Goal: Transaction & Acquisition: Book appointment/travel/reservation

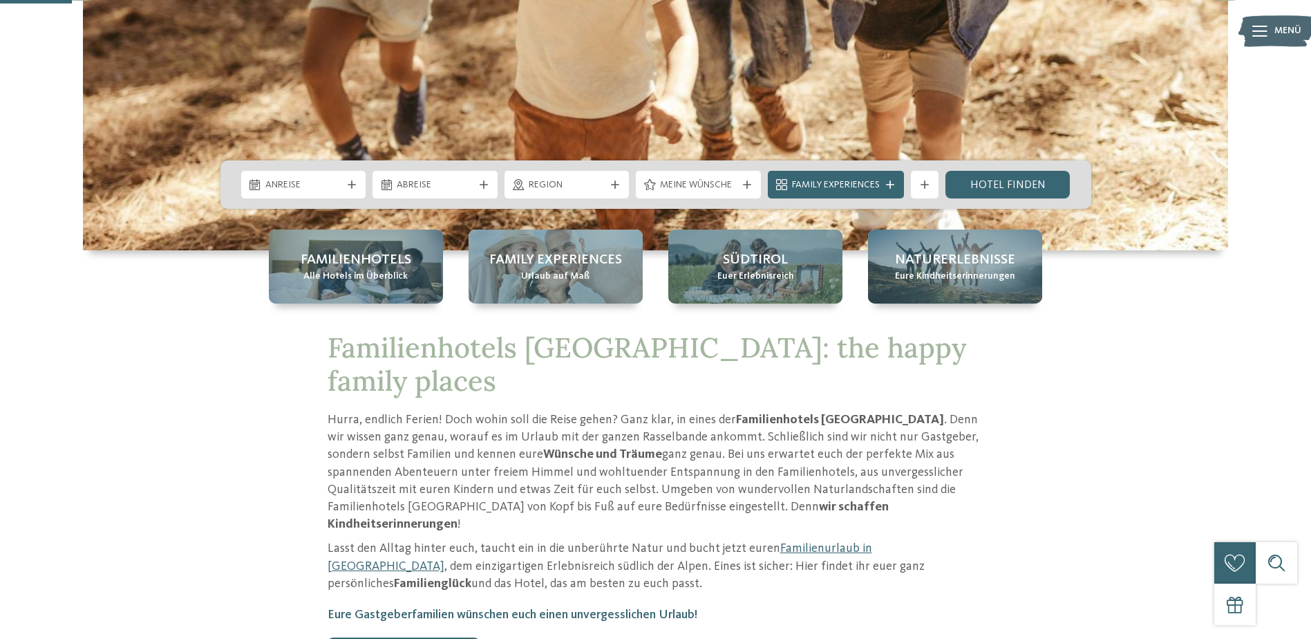
scroll to position [207, 0]
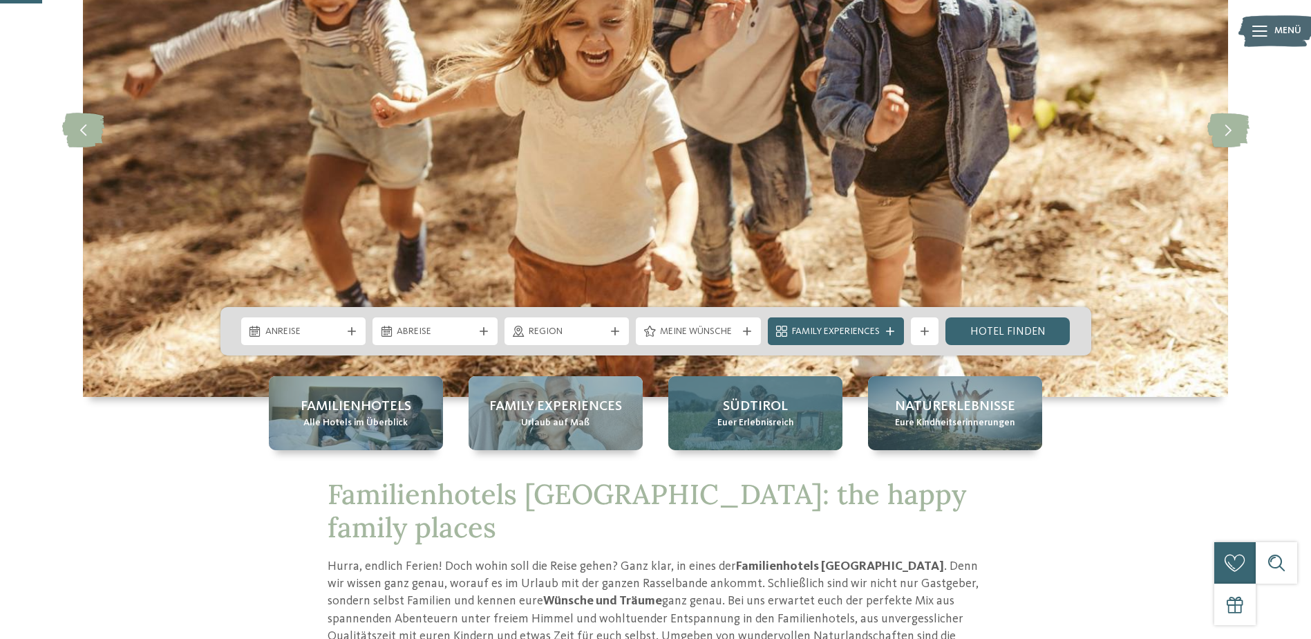
click at [785, 429] on span "Euer Erlebnisreich" at bounding box center [755, 423] width 77 height 14
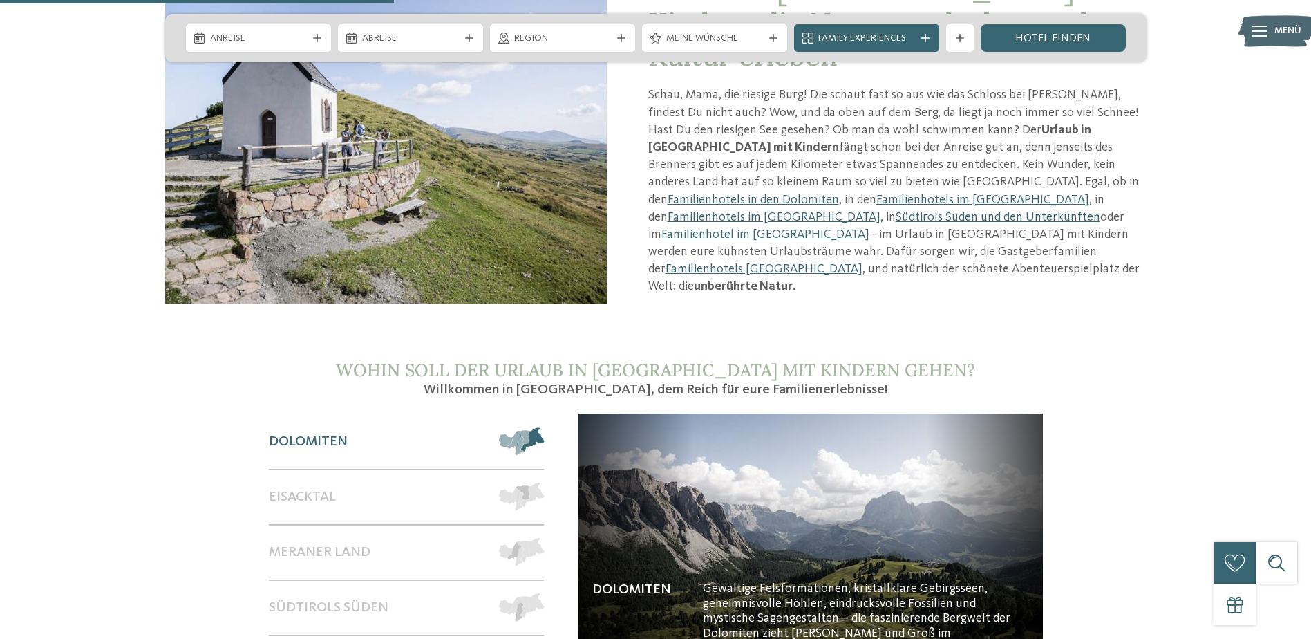
scroll to position [1175, 0]
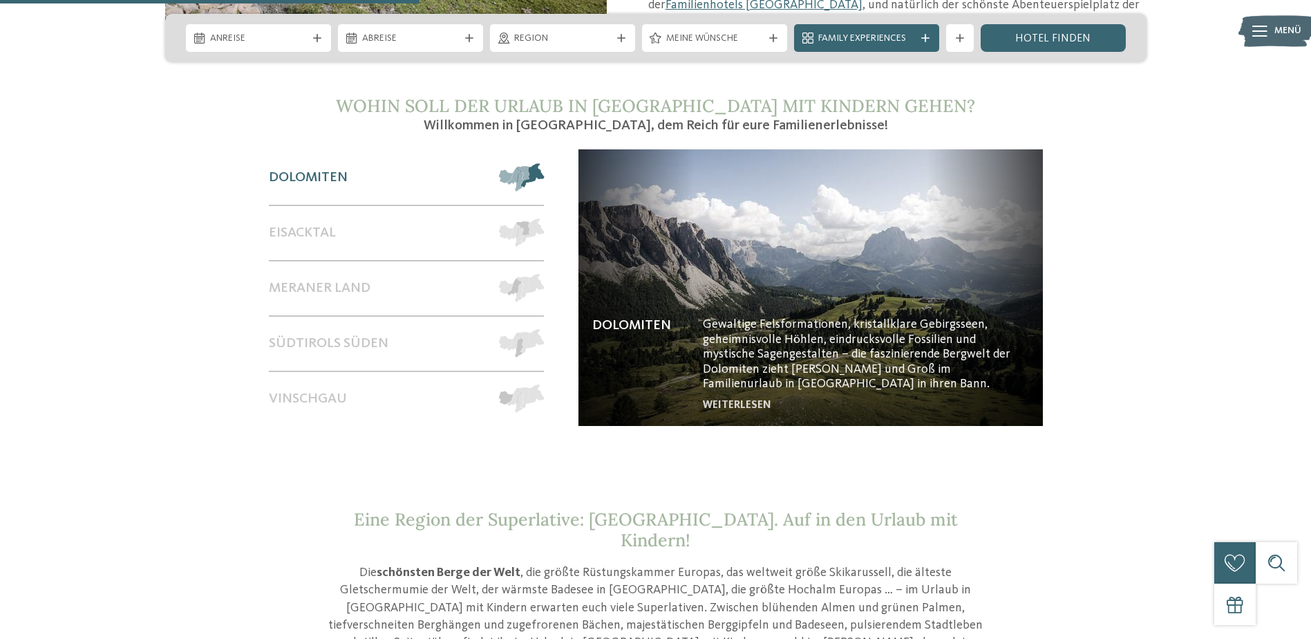
click at [544, 163] on span at bounding box center [544, 177] width 0 height 28
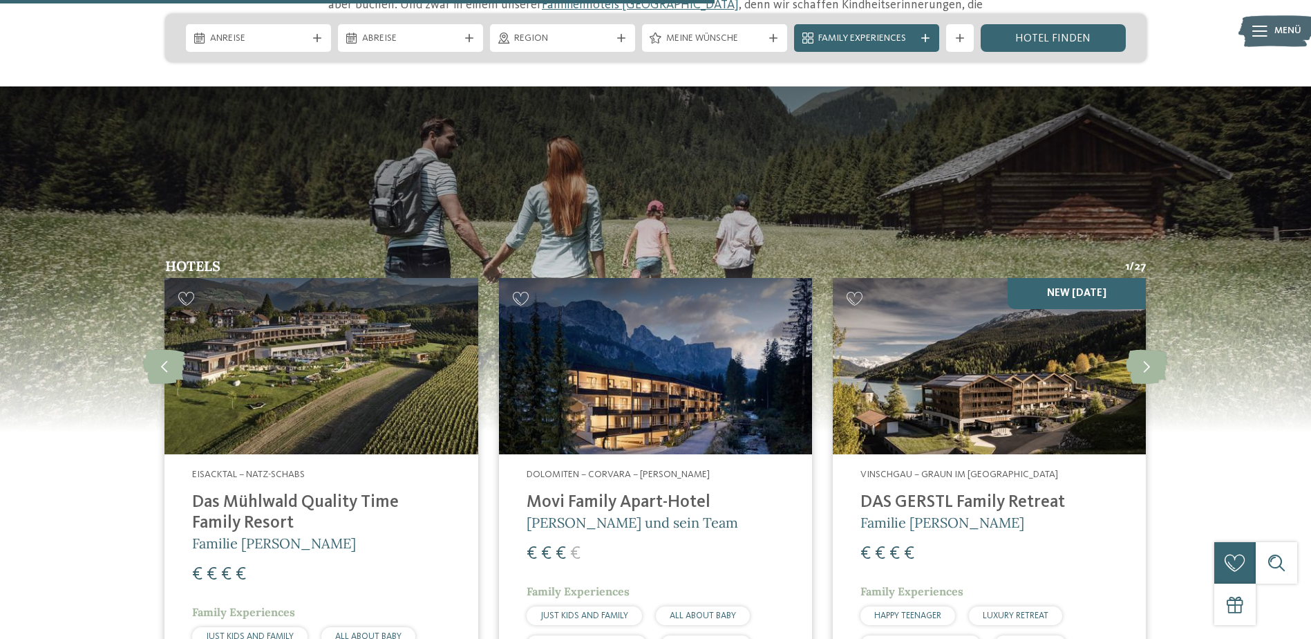
scroll to position [1866, 0]
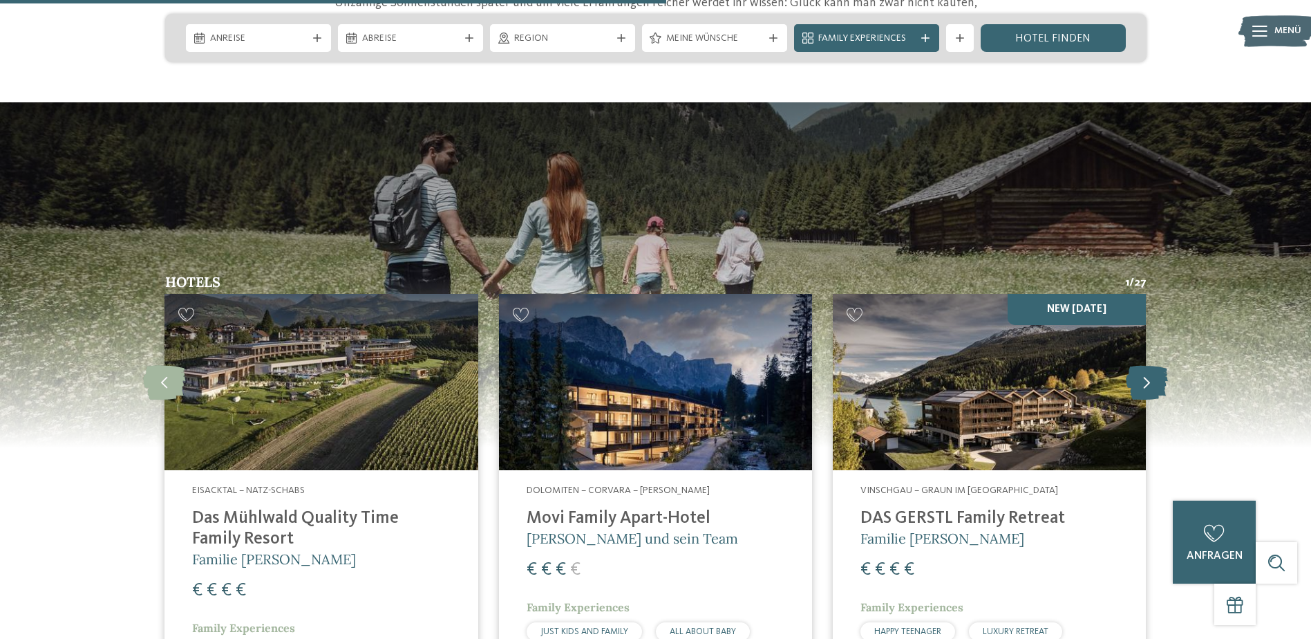
click at [1163, 365] on icon at bounding box center [1147, 382] width 42 height 35
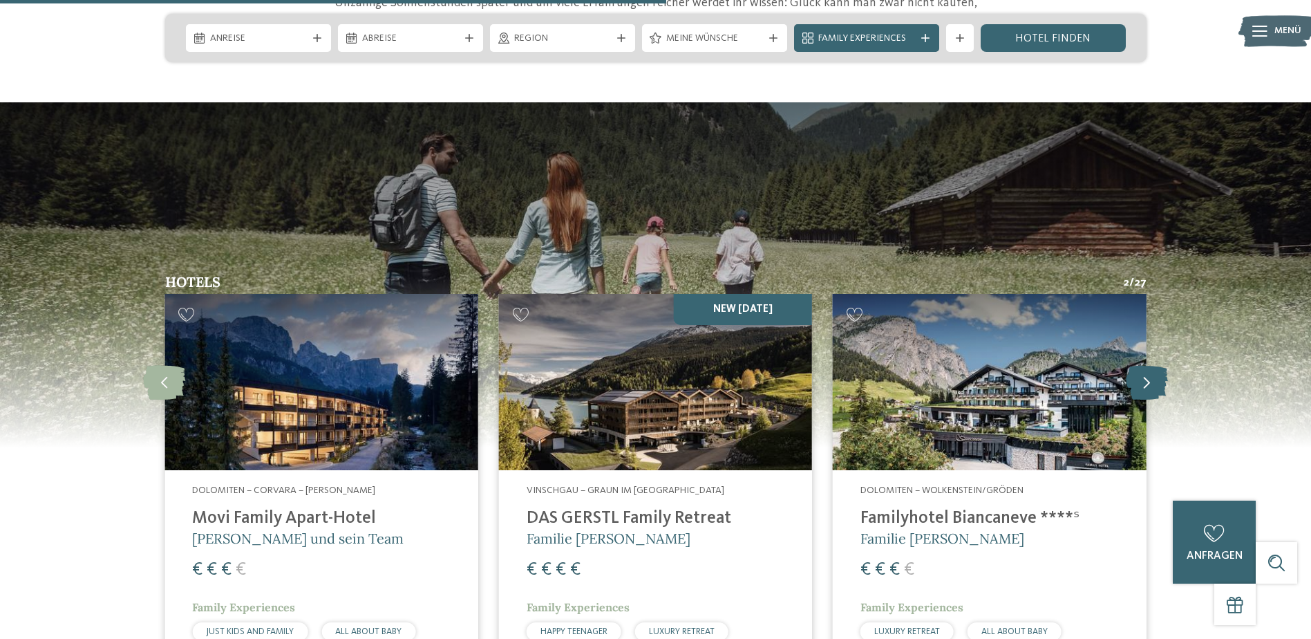
click at [1160, 365] on icon at bounding box center [1147, 382] width 42 height 35
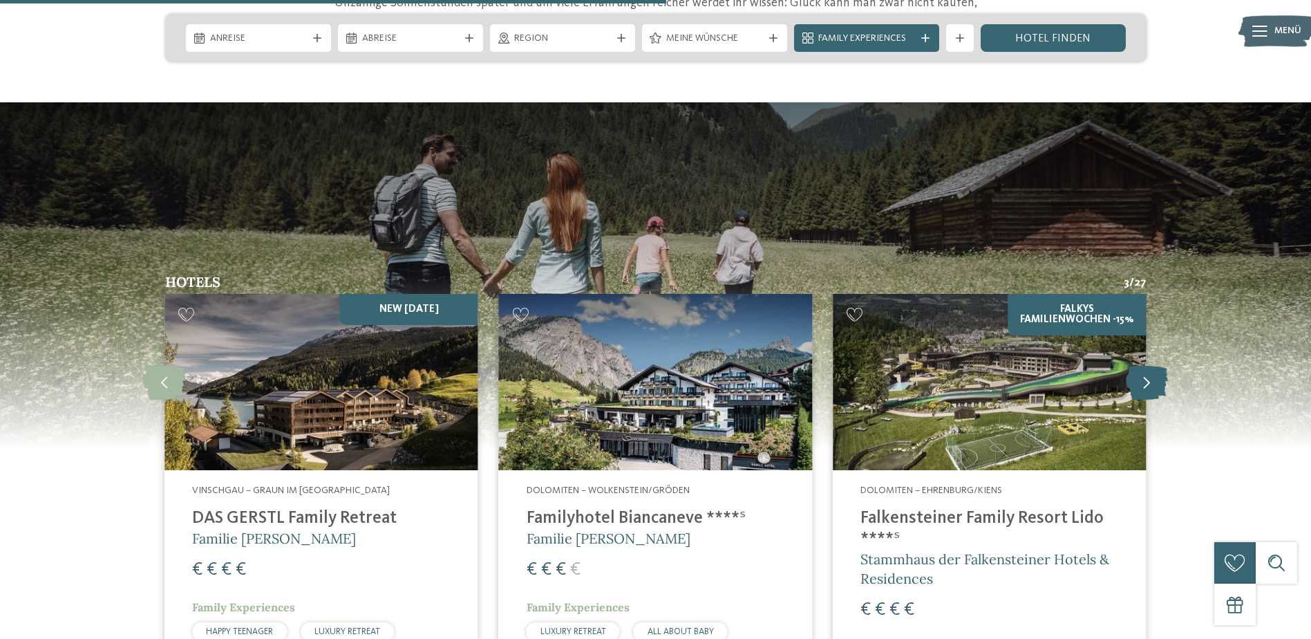
click at [1160, 365] on icon at bounding box center [1147, 382] width 42 height 35
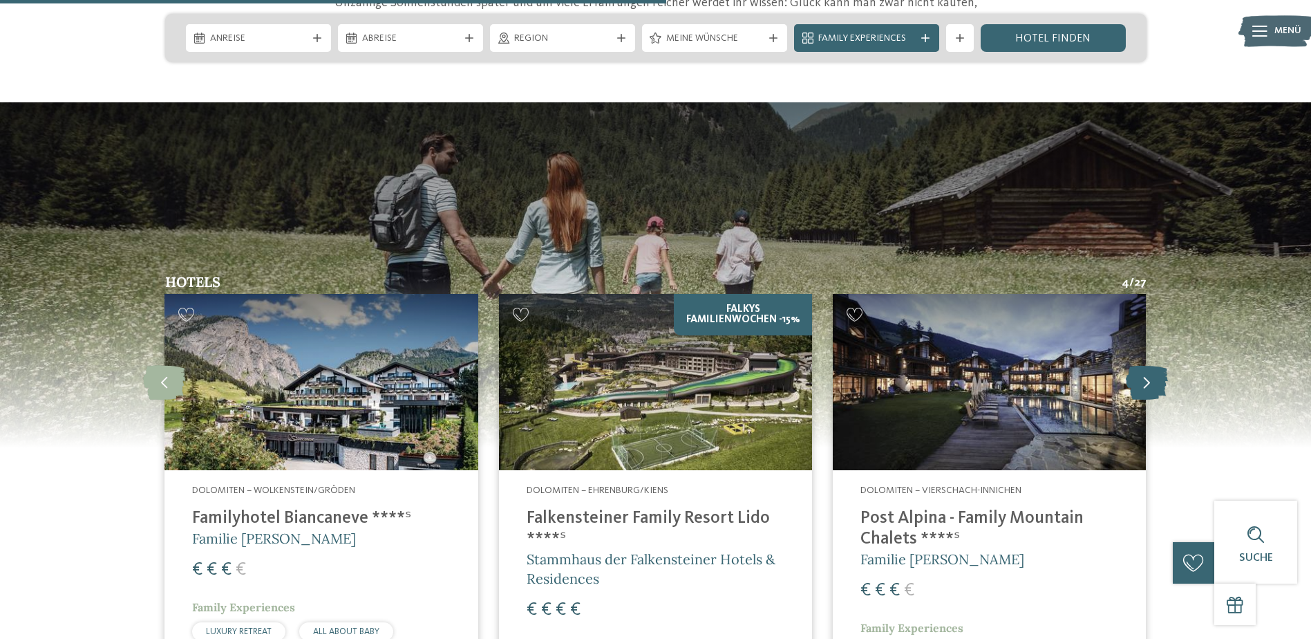
click at [1160, 365] on icon at bounding box center [1147, 382] width 42 height 35
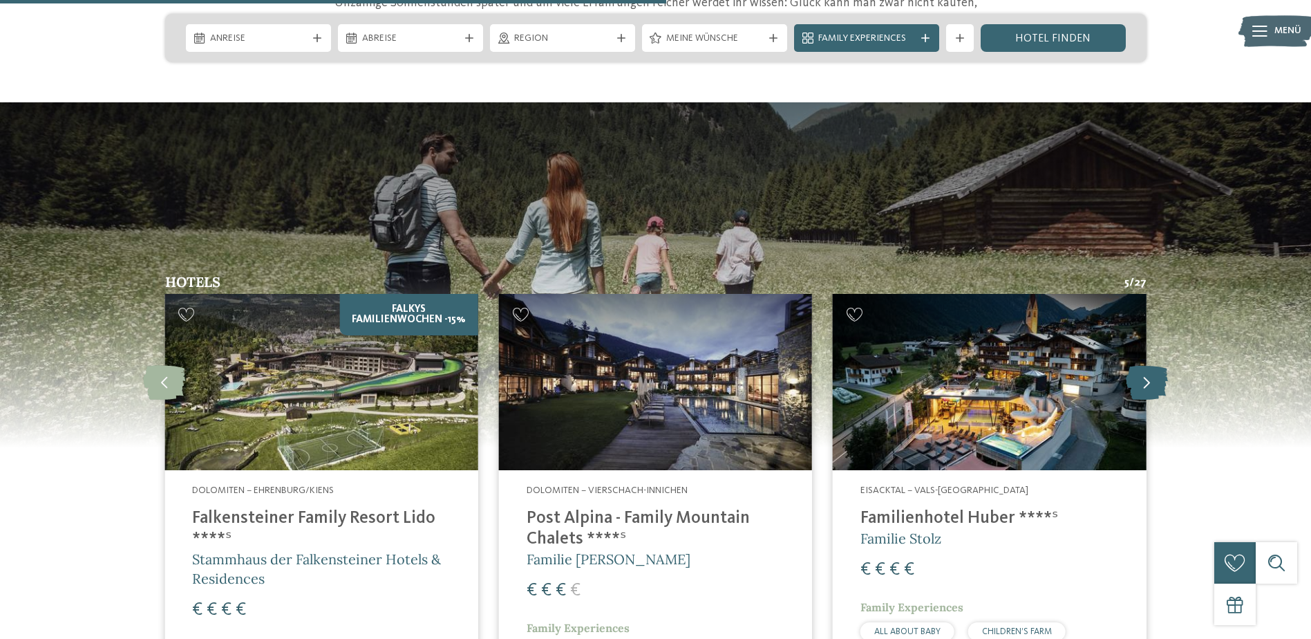
click at [1160, 365] on icon at bounding box center [1147, 382] width 42 height 35
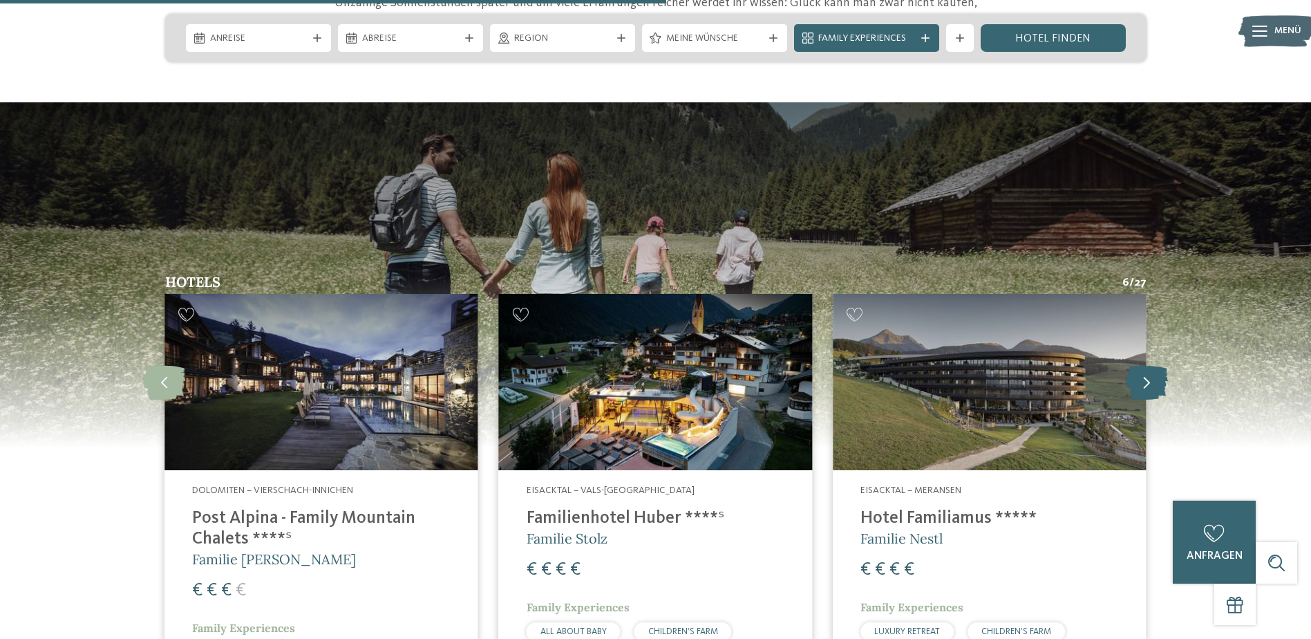
click at [1149, 365] on icon at bounding box center [1147, 382] width 42 height 35
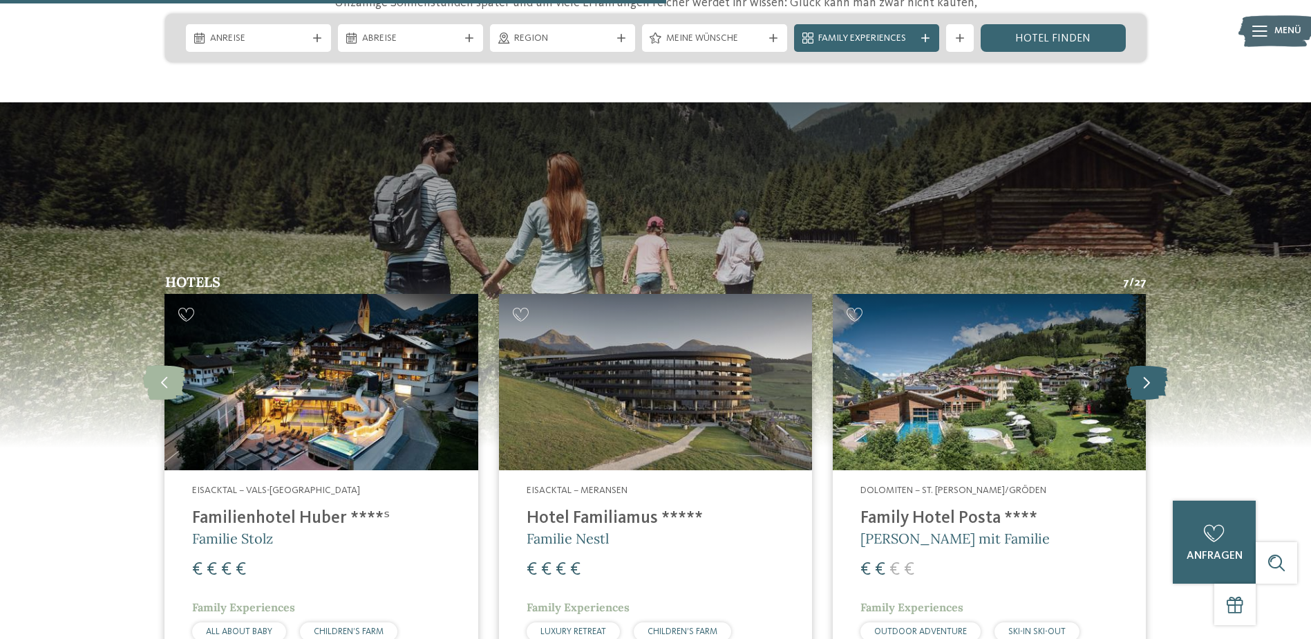
click at [1149, 365] on icon at bounding box center [1147, 382] width 42 height 35
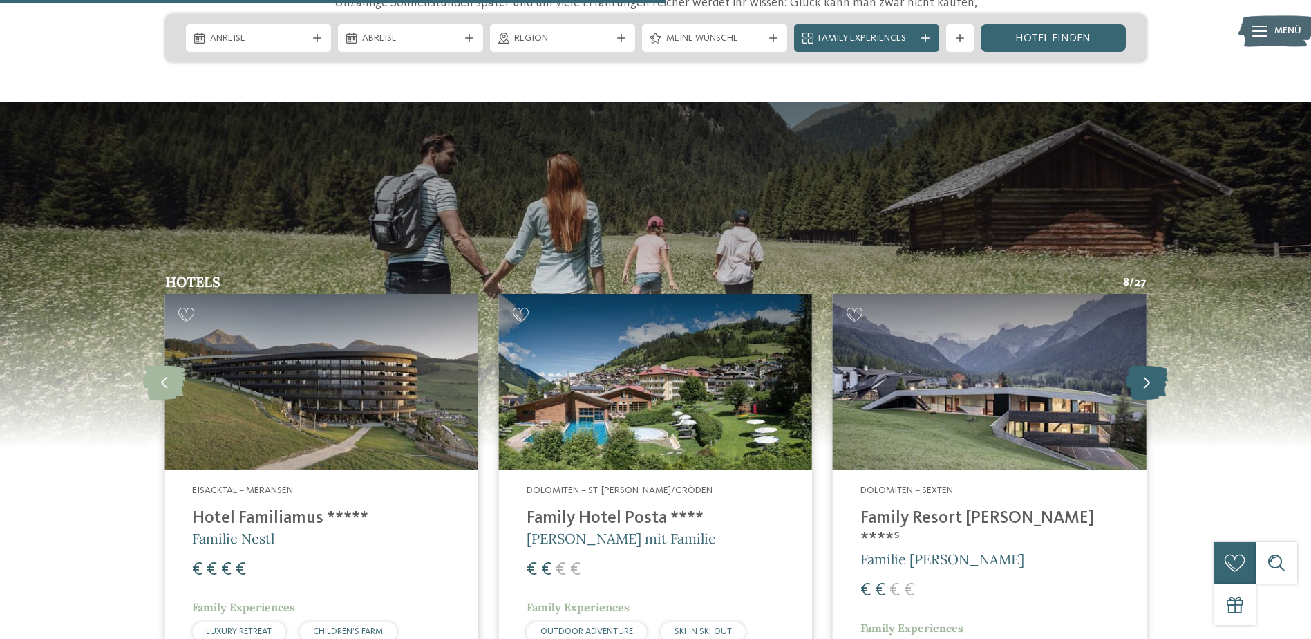
click at [1150, 365] on icon at bounding box center [1147, 382] width 42 height 35
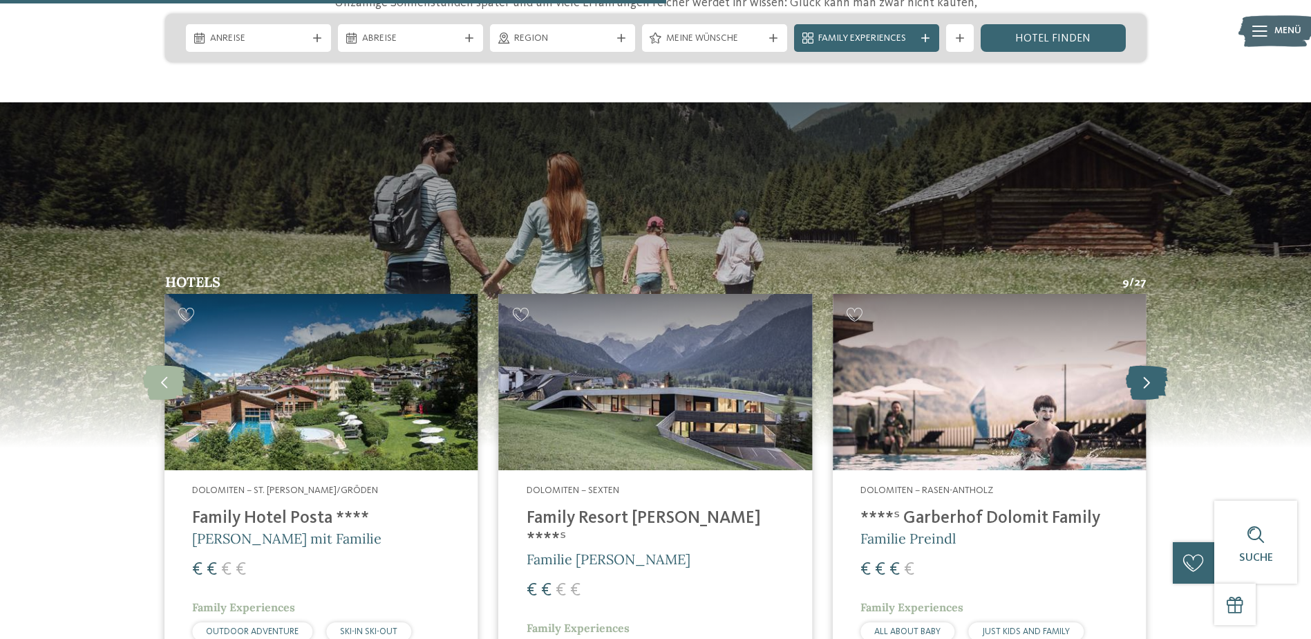
click at [1150, 365] on icon at bounding box center [1147, 382] width 42 height 35
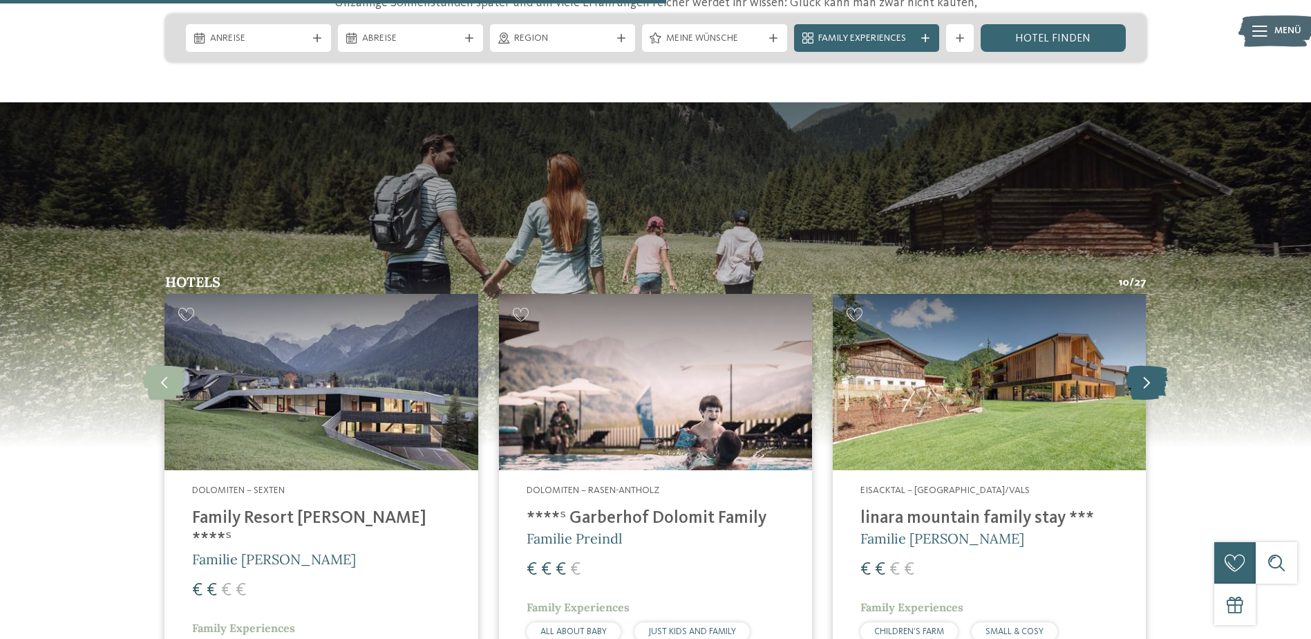
click at [1150, 365] on icon at bounding box center [1147, 382] width 42 height 35
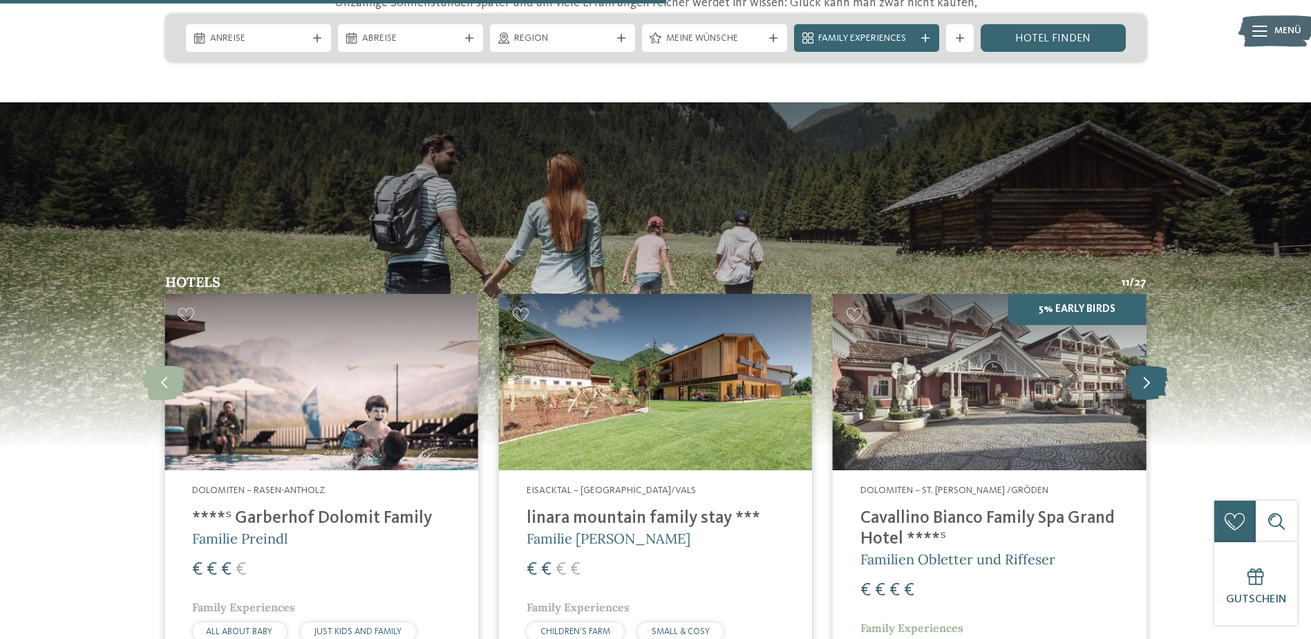
click at [1150, 365] on icon at bounding box center [1147, 382] width 42 height 35
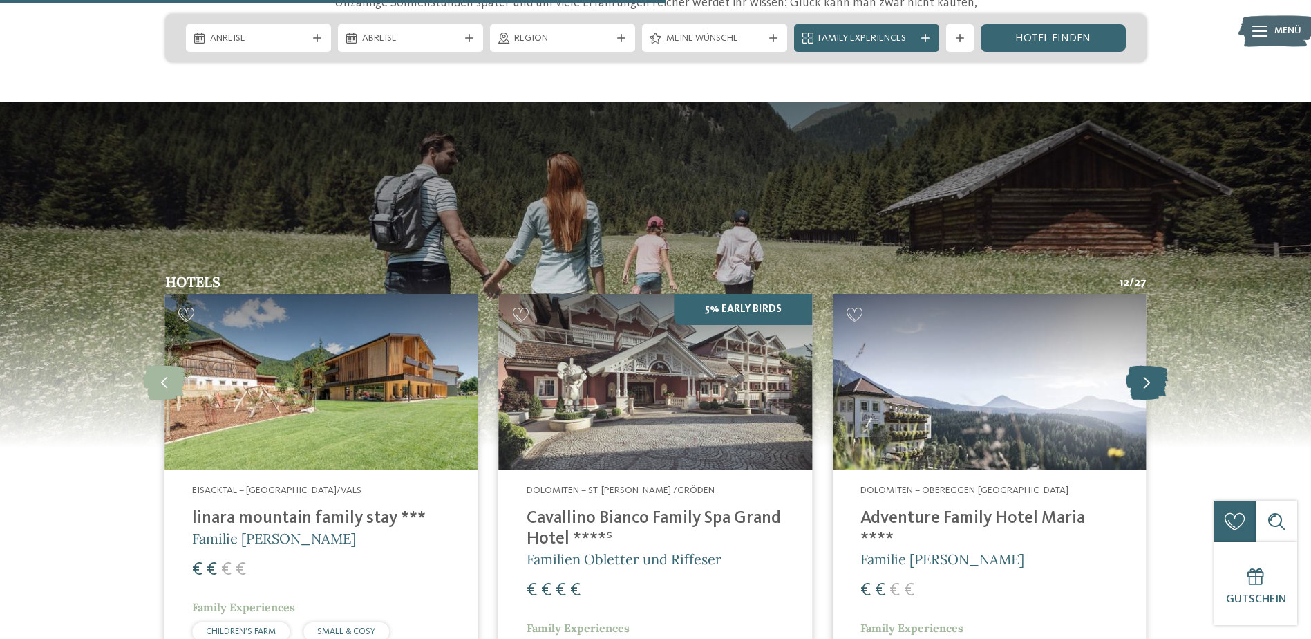
click at [1150, 365] on icon at bounding box center [1147, 382] width 42 height 35
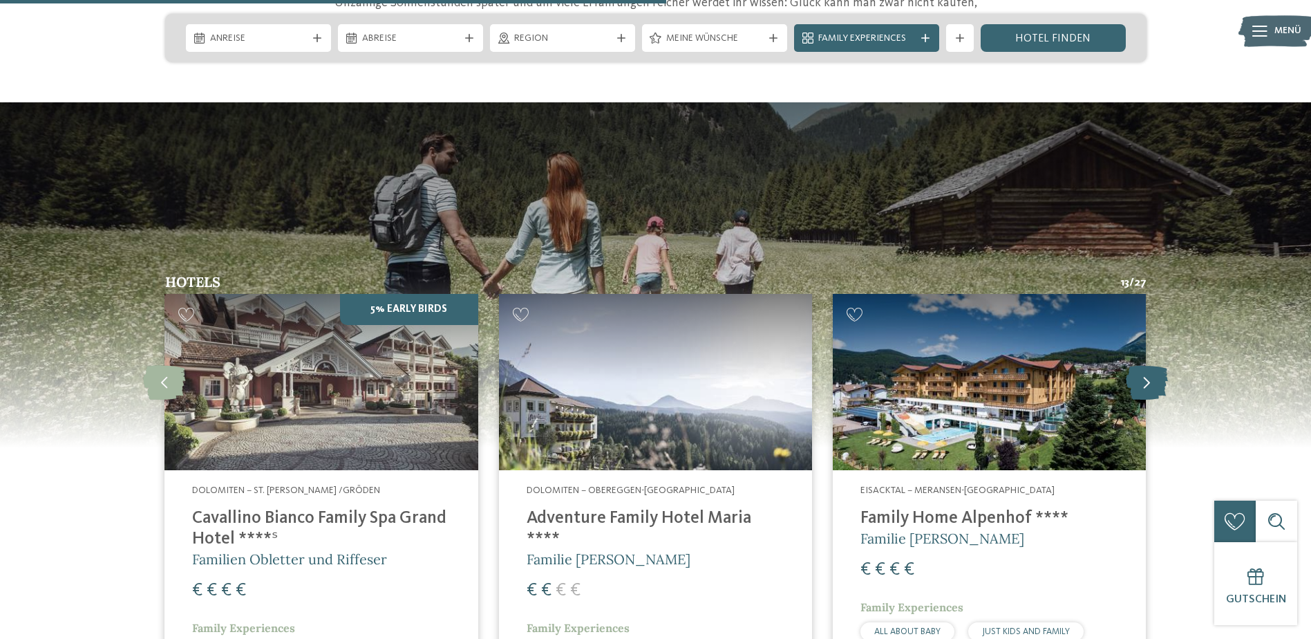
click at [1150, 365] on icon at bounding box center [1147, 382] width 42 height 35
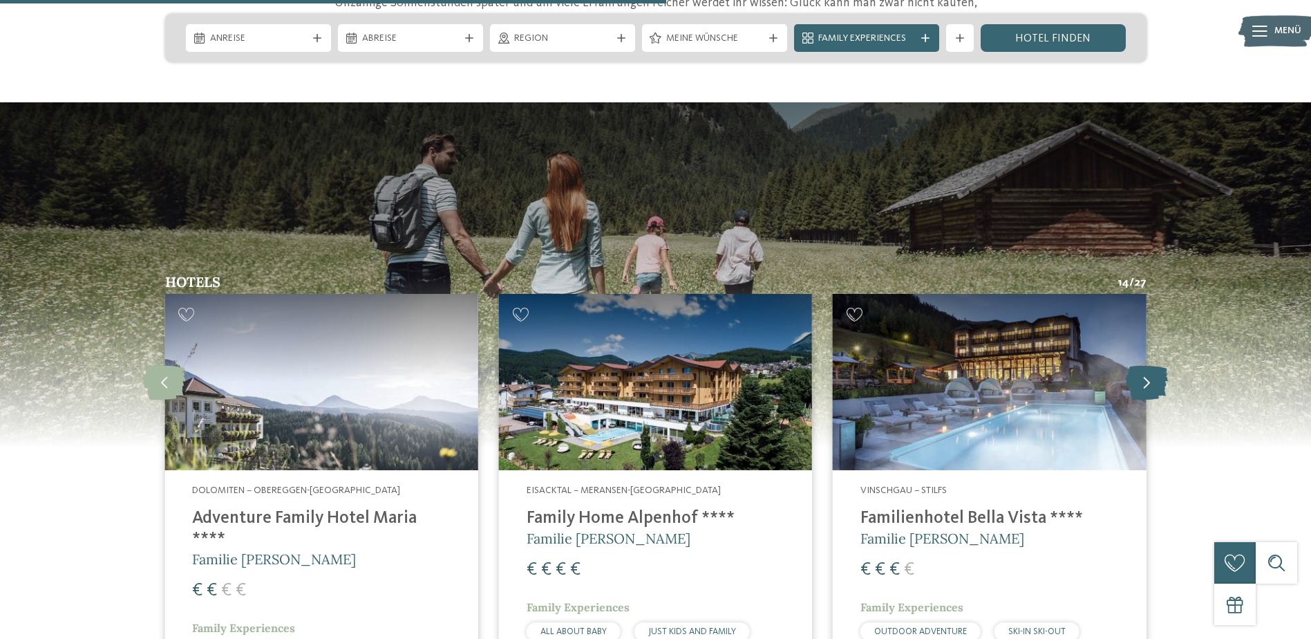
click at [1150, 365] on icon at bounding box center [1147, 382] width 42 height 35
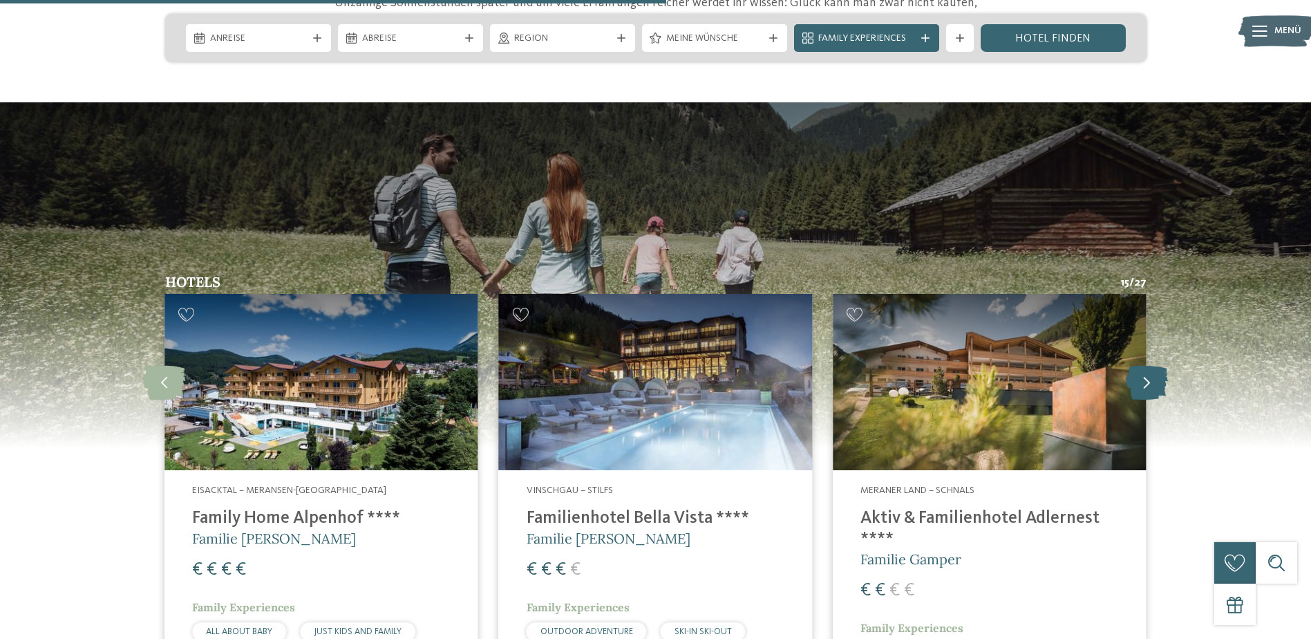
click at [1150, 365] on icon at bounding box center [1147, 382] width 42 height 35
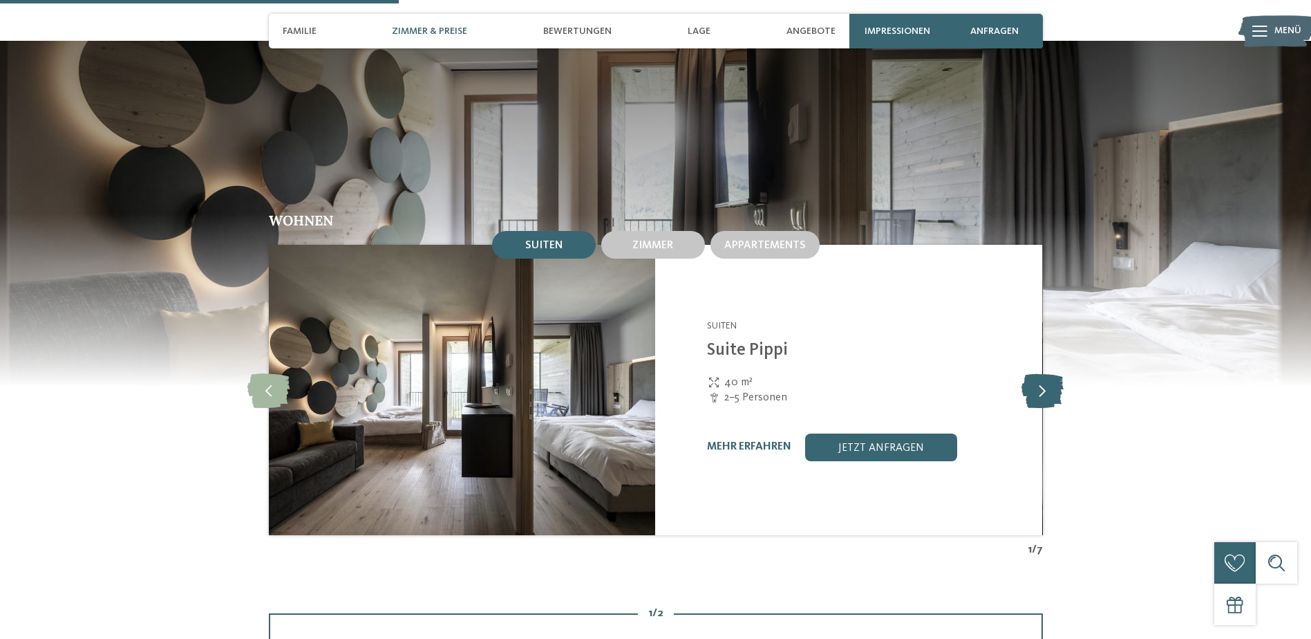
scroll to position [1451, 0]
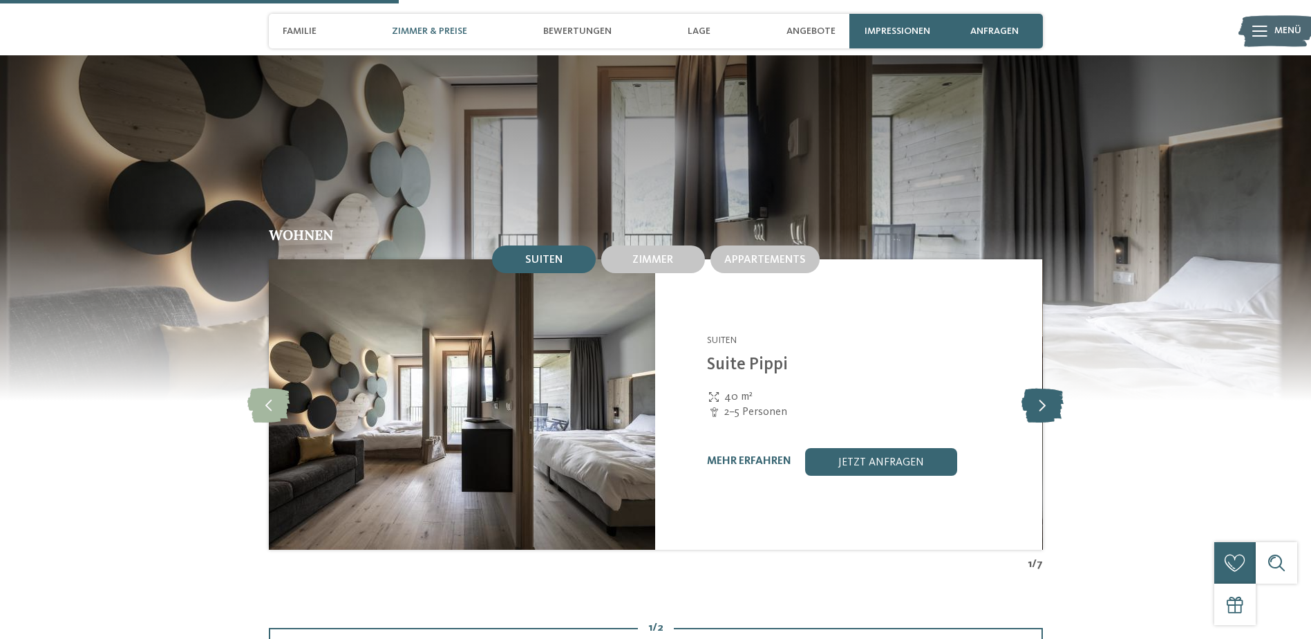
click at [1057, 387] on icon at bounding box center [1043, 404] width 42 height 35
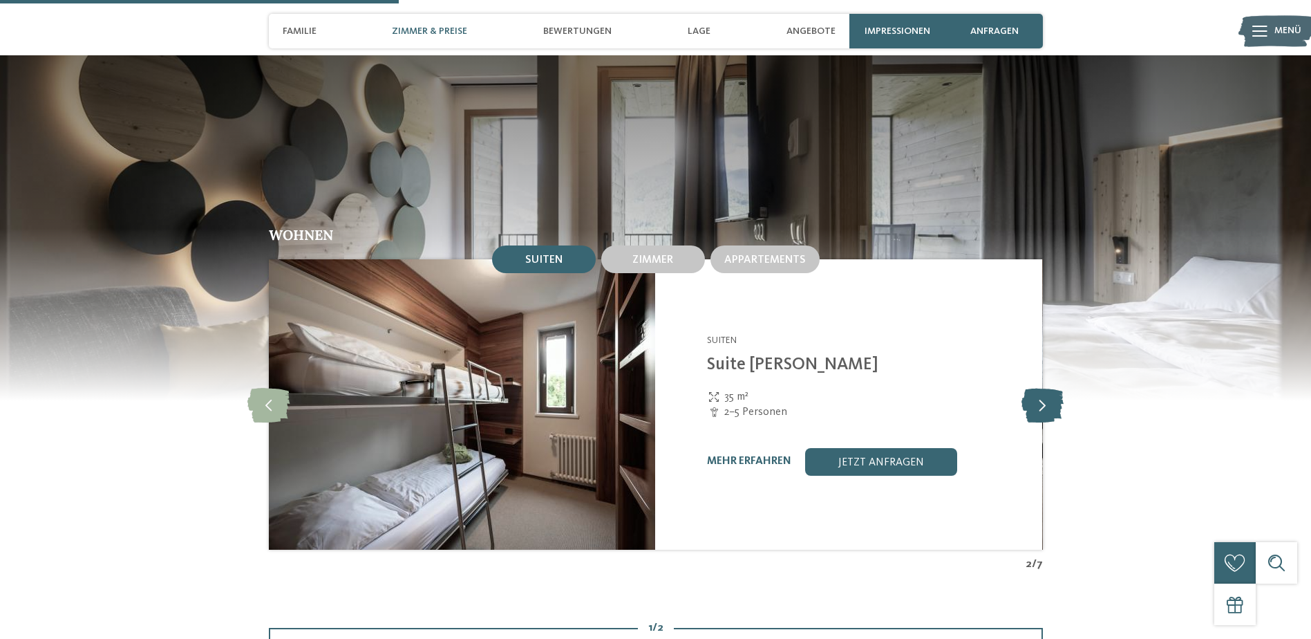
click at [1055, 387] on icon at bounding box center [1043, 404] width 42 height 35
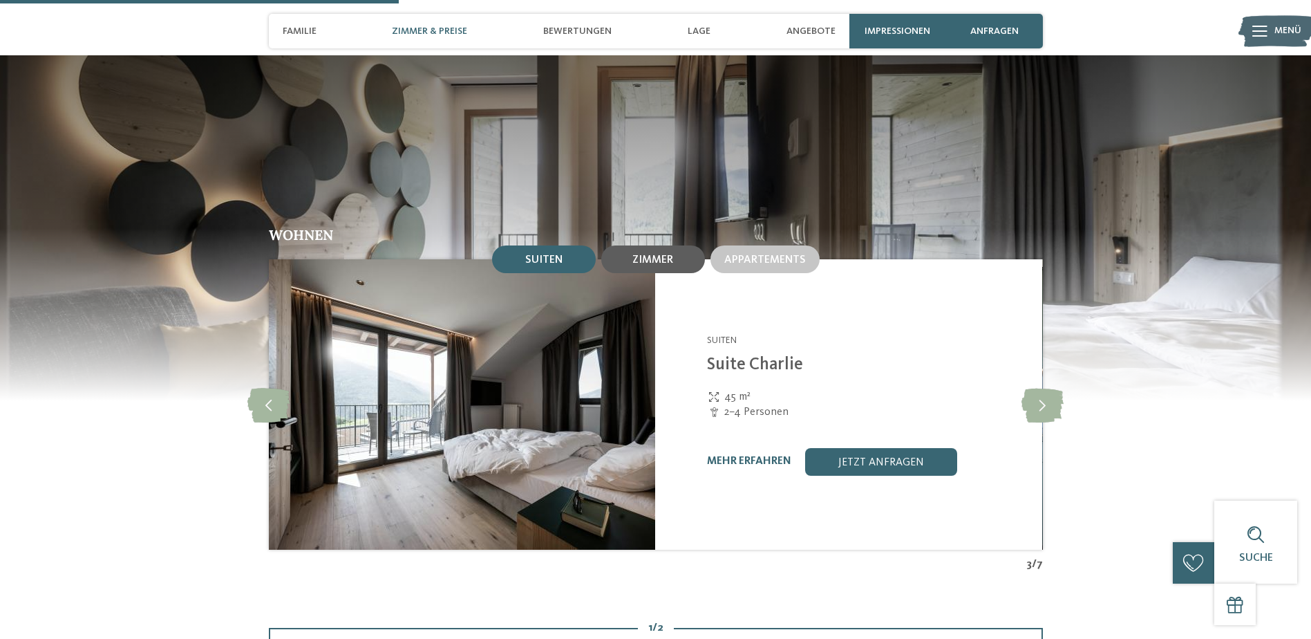
click at [687, 245] on div "Zimmer" at bounding box center [653, 259] width 104 height 28
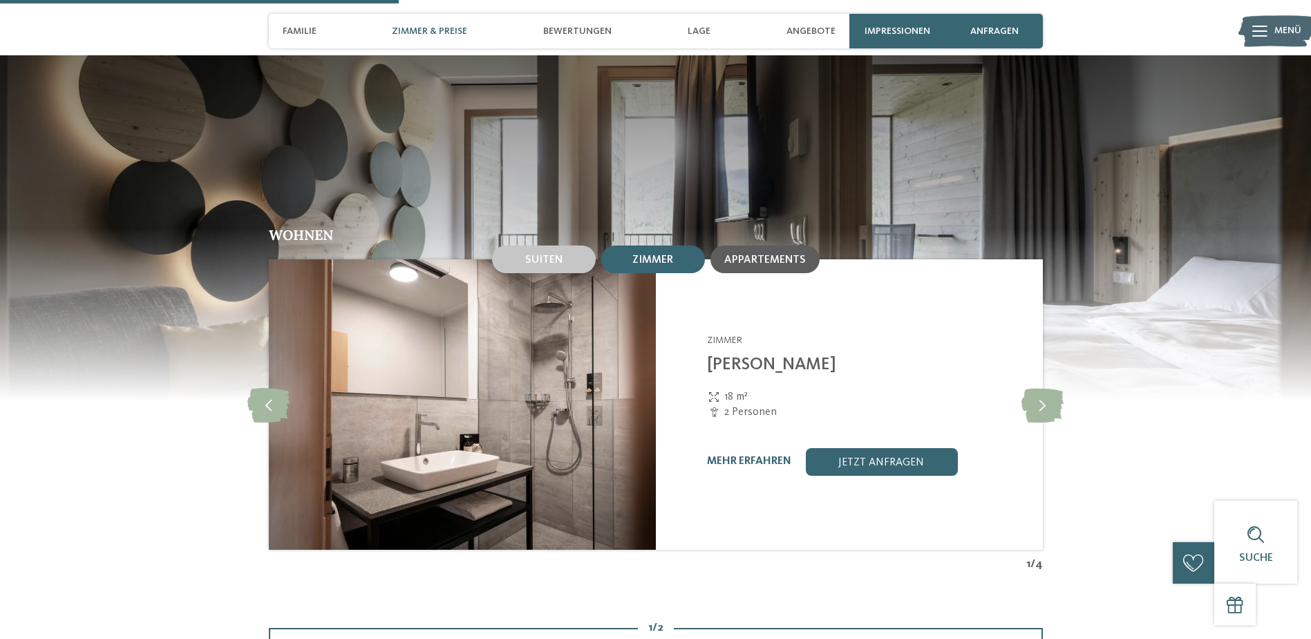
click at [744, 254] on span "Appartements" at bounding box center [765, 259] width 82 height 11
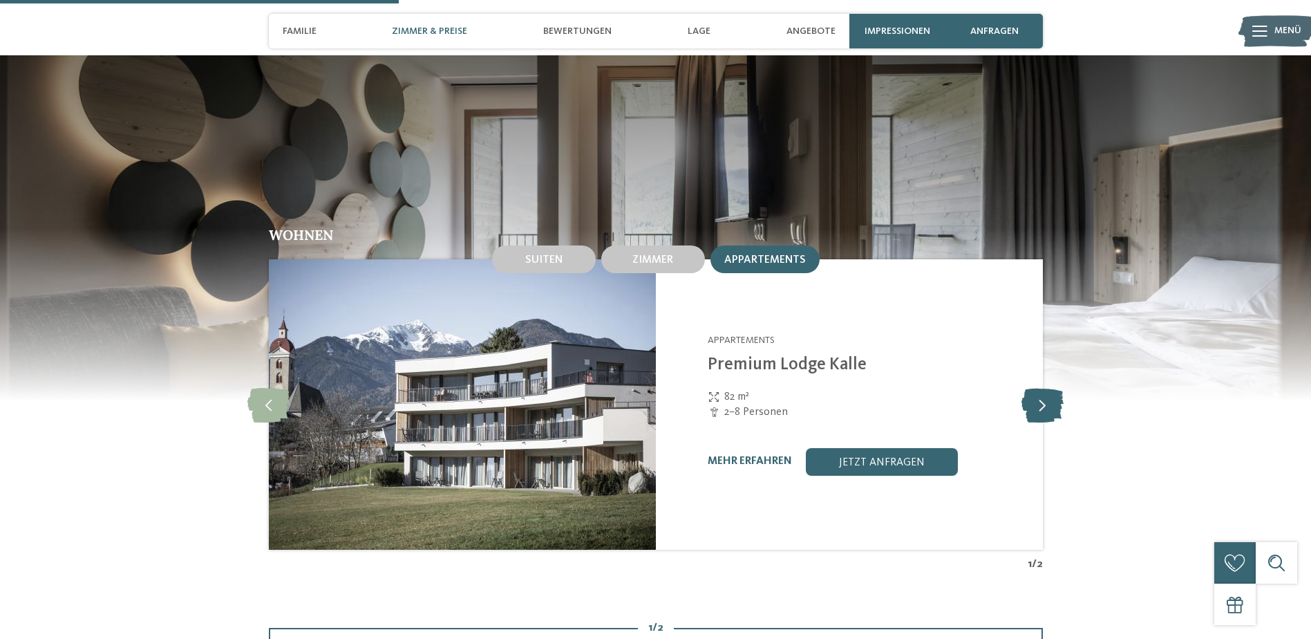
click at [1058, 387] on icon at bounding box center [1043, 404] width 42 height 35
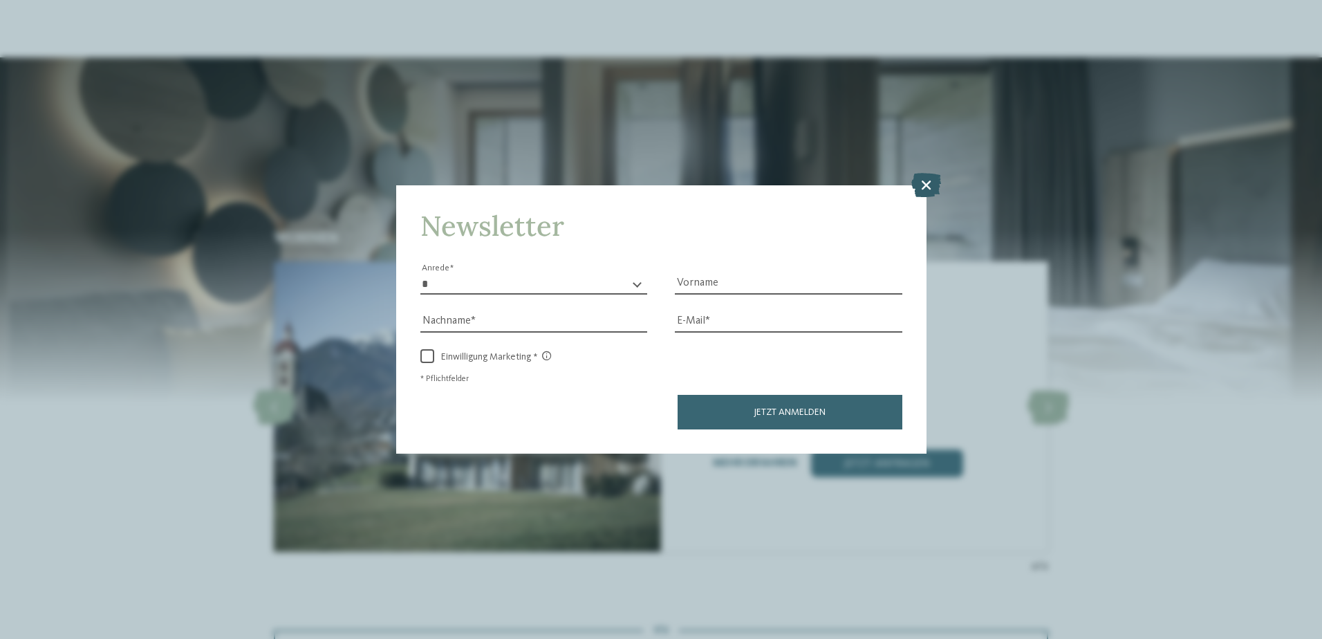
click at [921, 195] on icon at bounding box center [926, 184] width 30 height 24
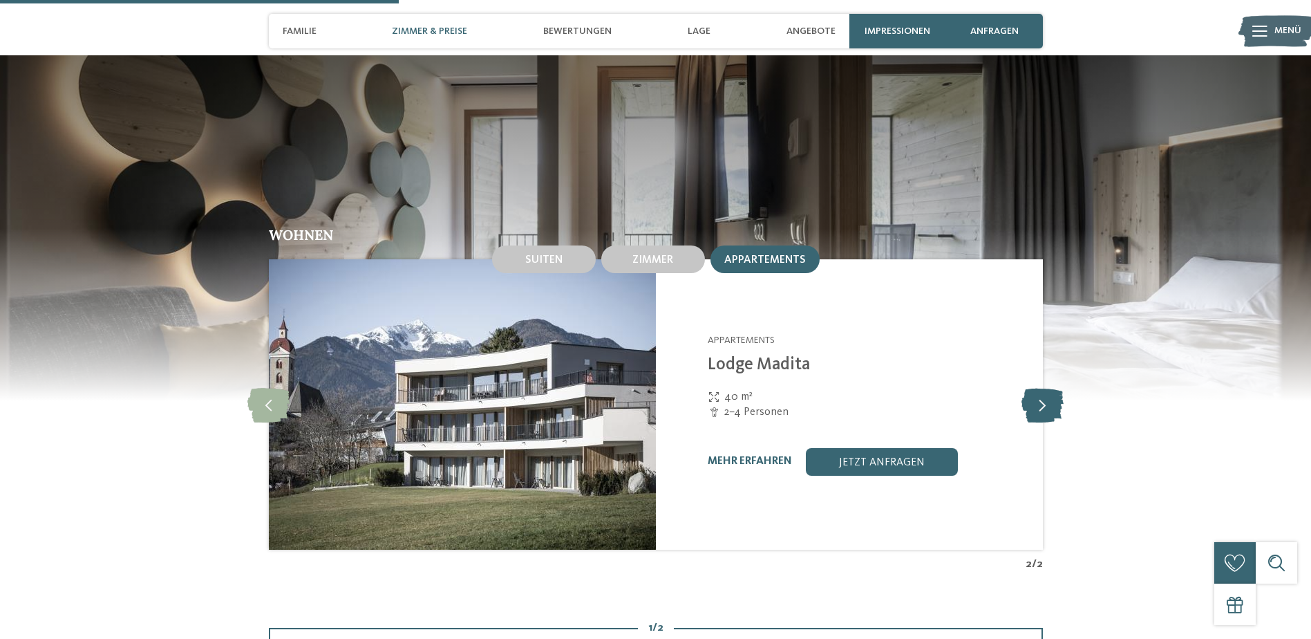
click at [1057, 387] on icon at bounding box center [1043, 404] width 42 height 35
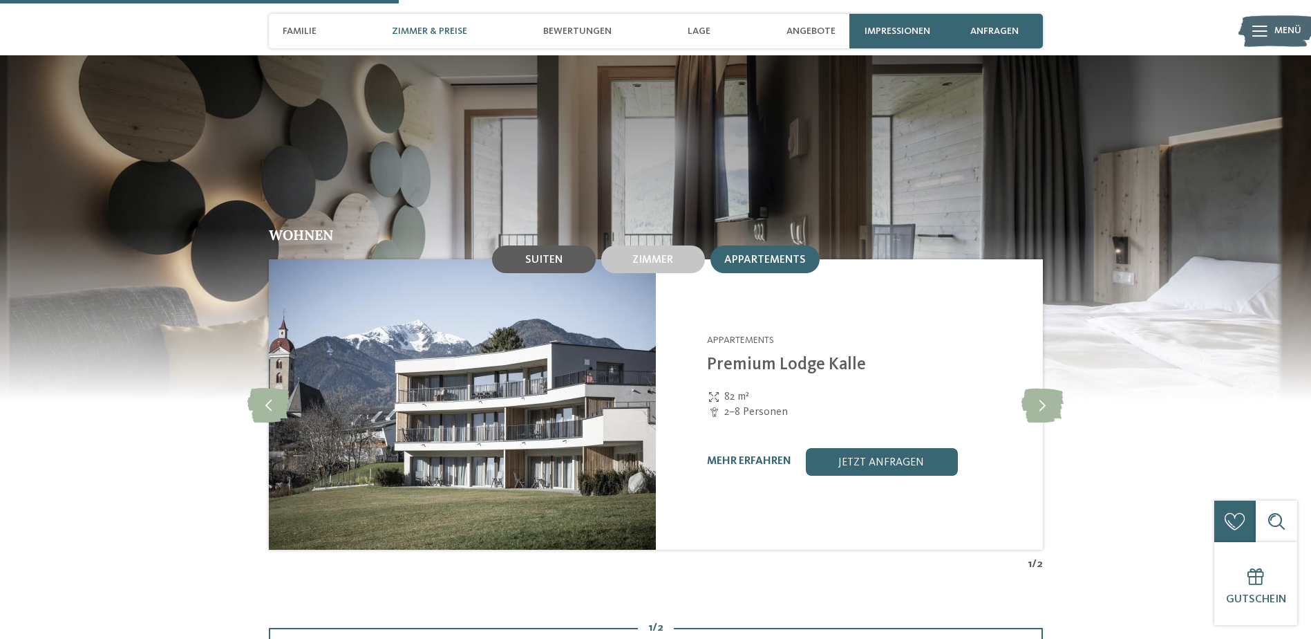
click at [561, 253] on div "Suiten" at bounding box center [543, 259] width 37 height 12
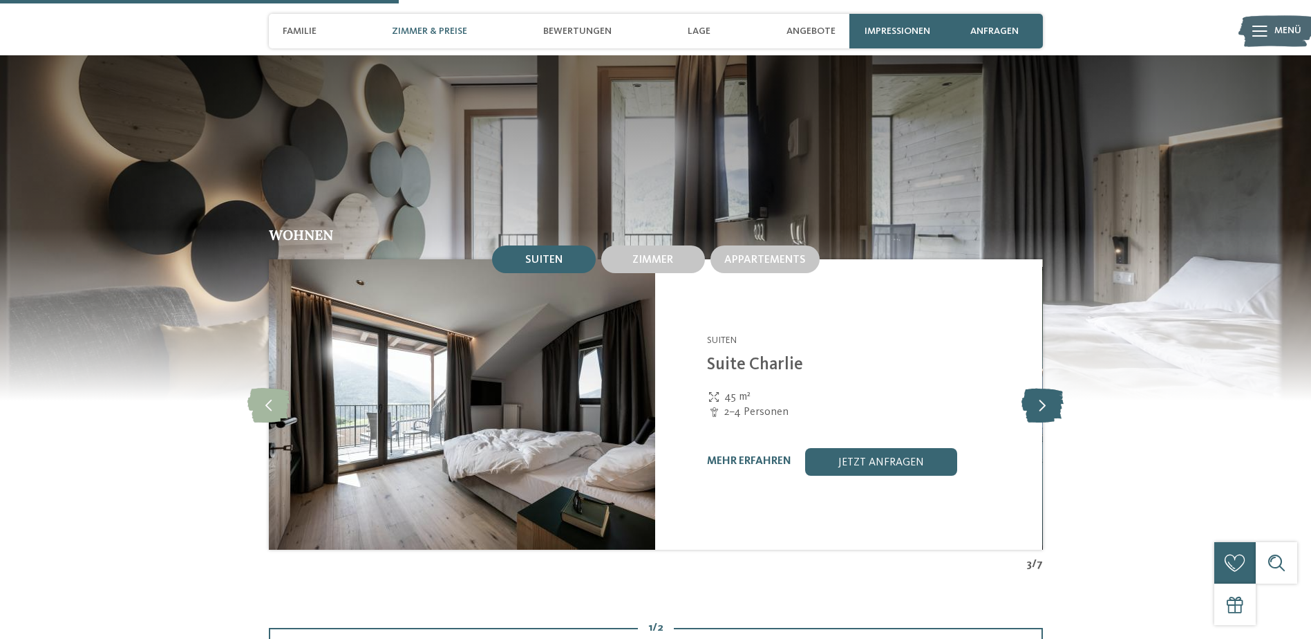
click at [1062, 387] on icon at bounding box center [1043, 404] width 42 height 35
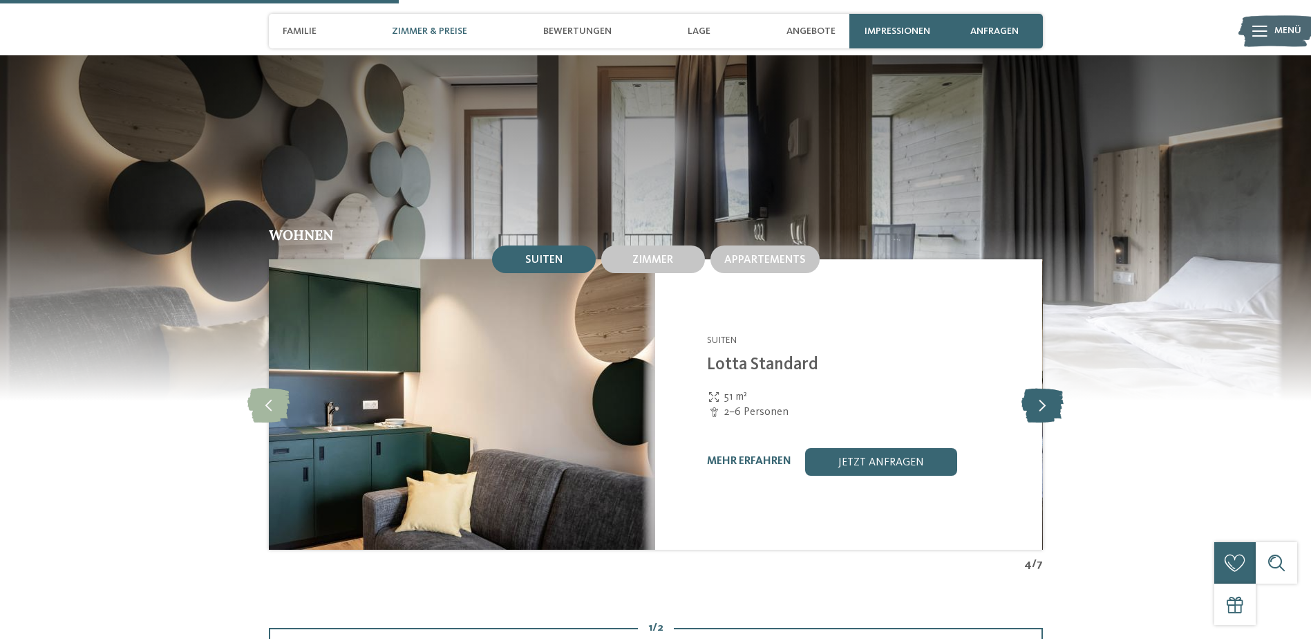
click at [1062, 387] on icon at bounding box center [1043, 404] width 42 height 35
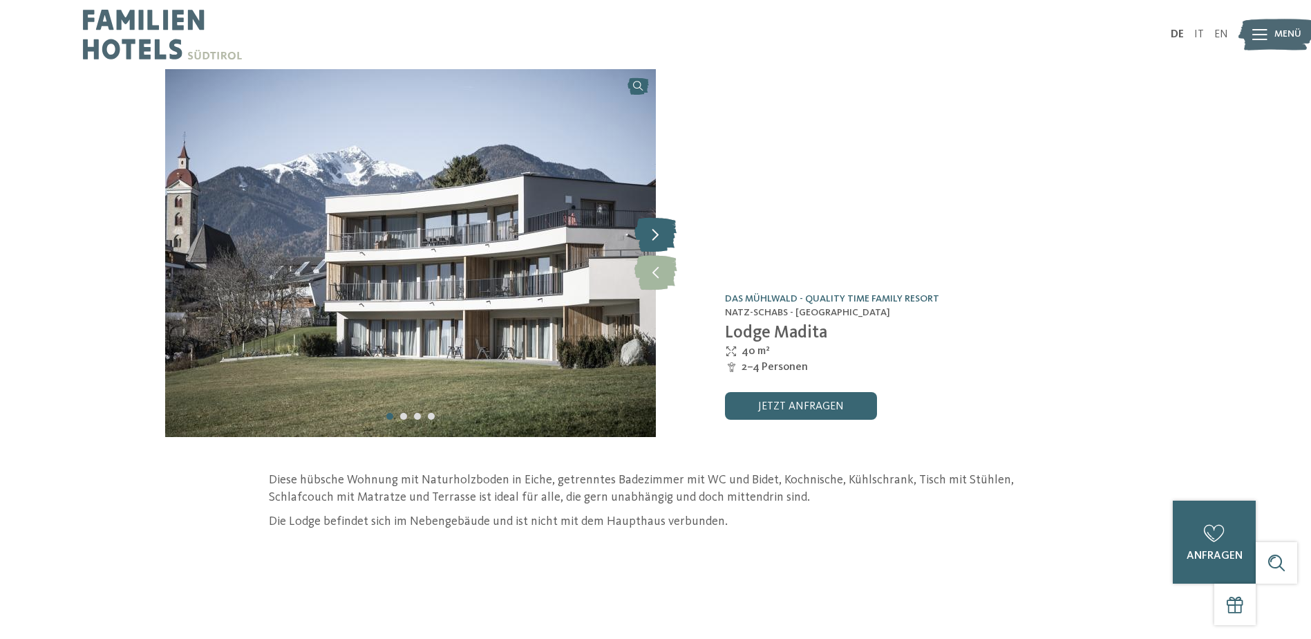
click at [659, 238] on icon at bounding box center [655, 234] width 42 height 35
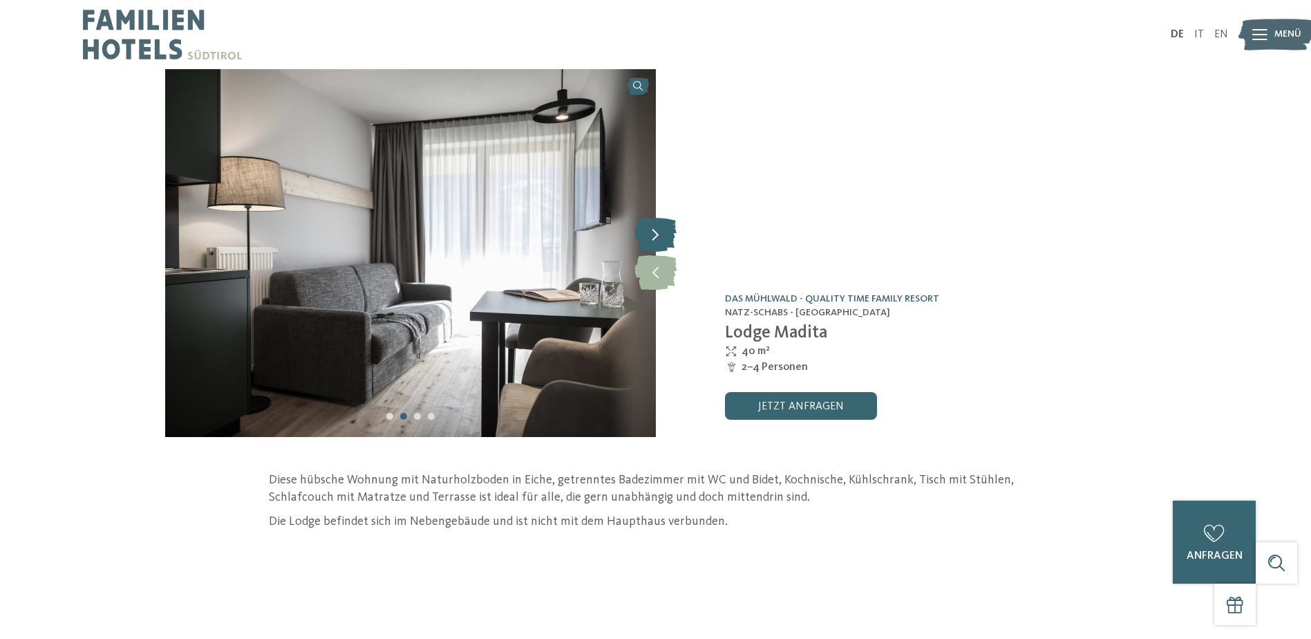
click at [659, 238] on icon at bounding box center [655, 234] width 42 height 35
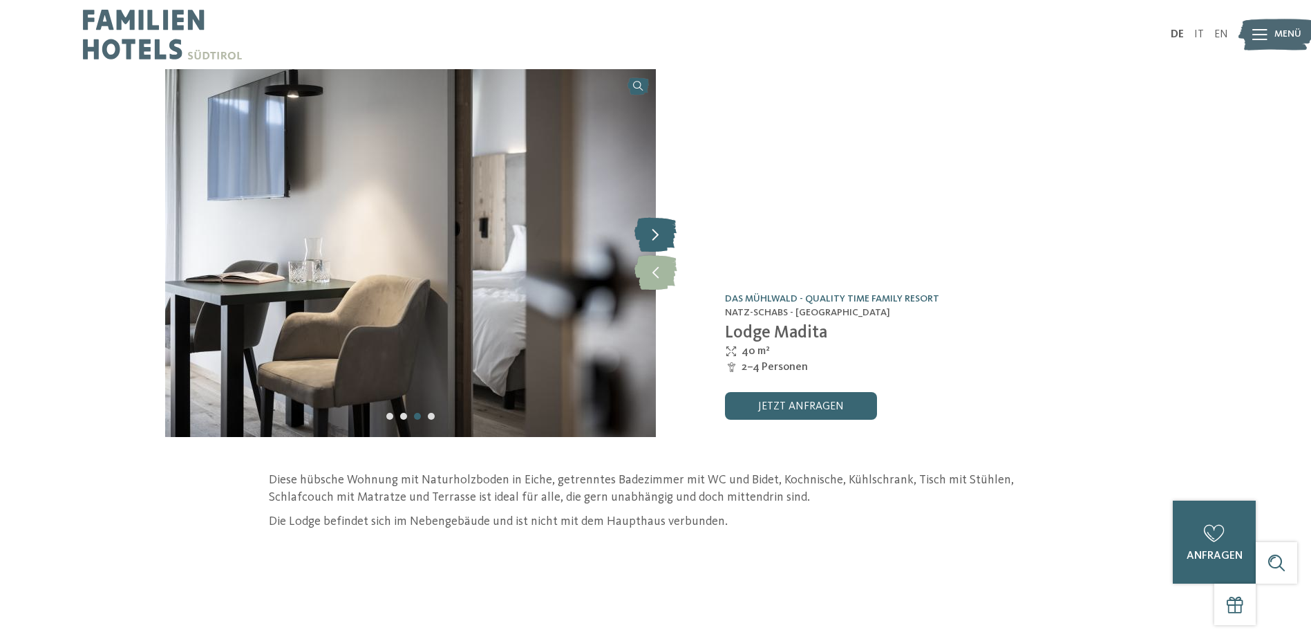
click at [659, 238] on icon at bounding box center [655, 234] width 42 height 35
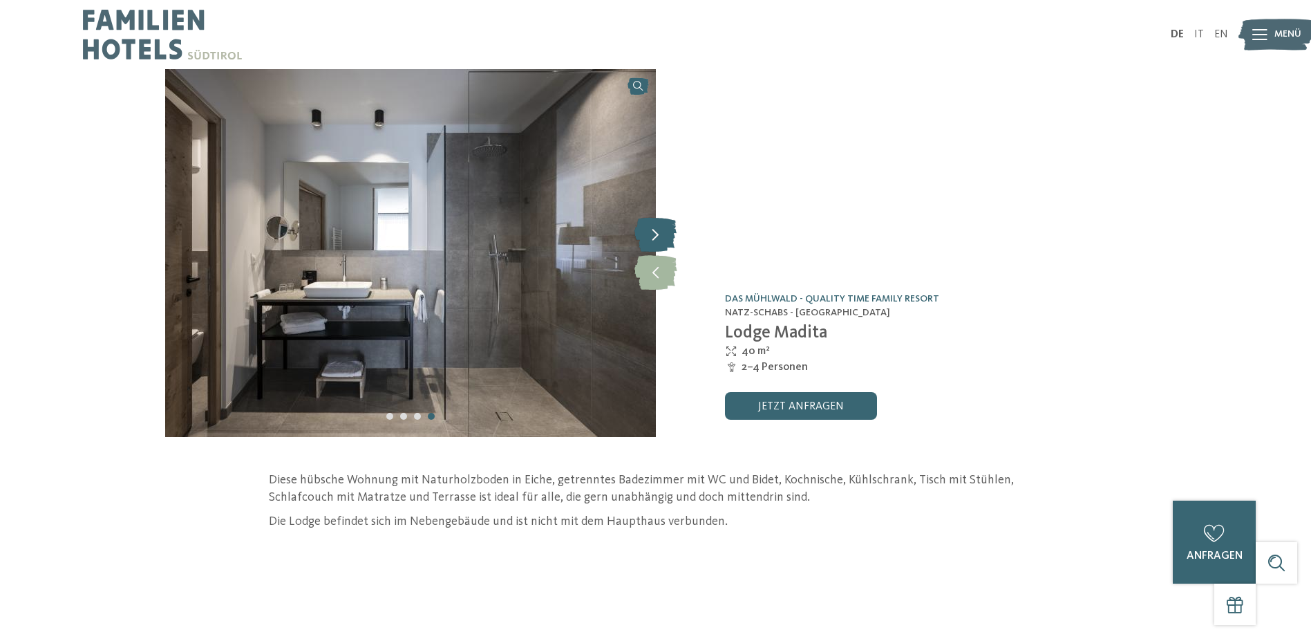
click at [659, 238] on icon at bounding box center [655, 234] width 42 height 35
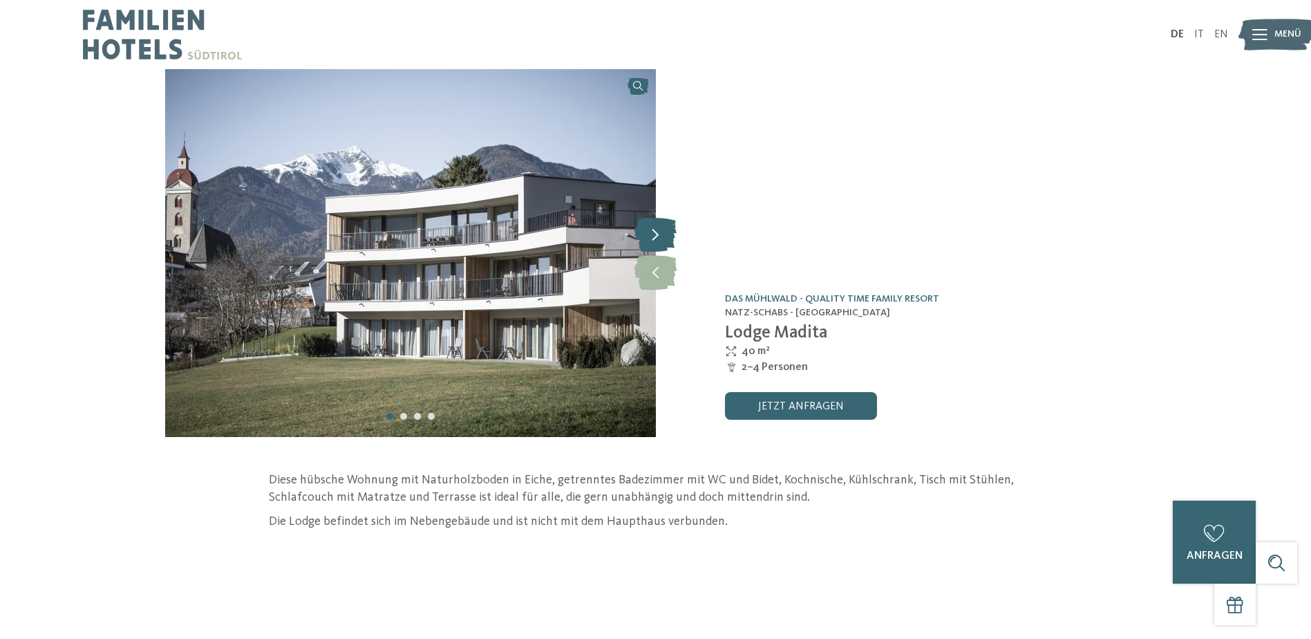
click at [659, 238] on icon at bounding box center [655, 234] width 42 height 35
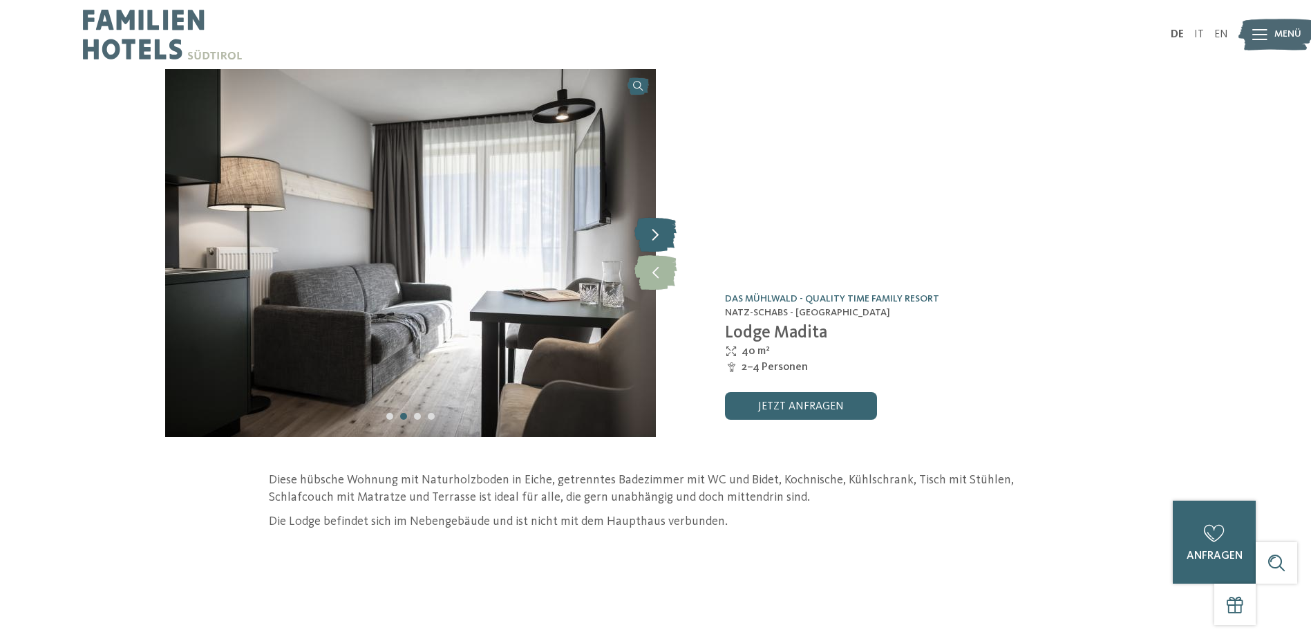
click at [659, 238] on icon at bounding box center [655, 234] width 42 height 35
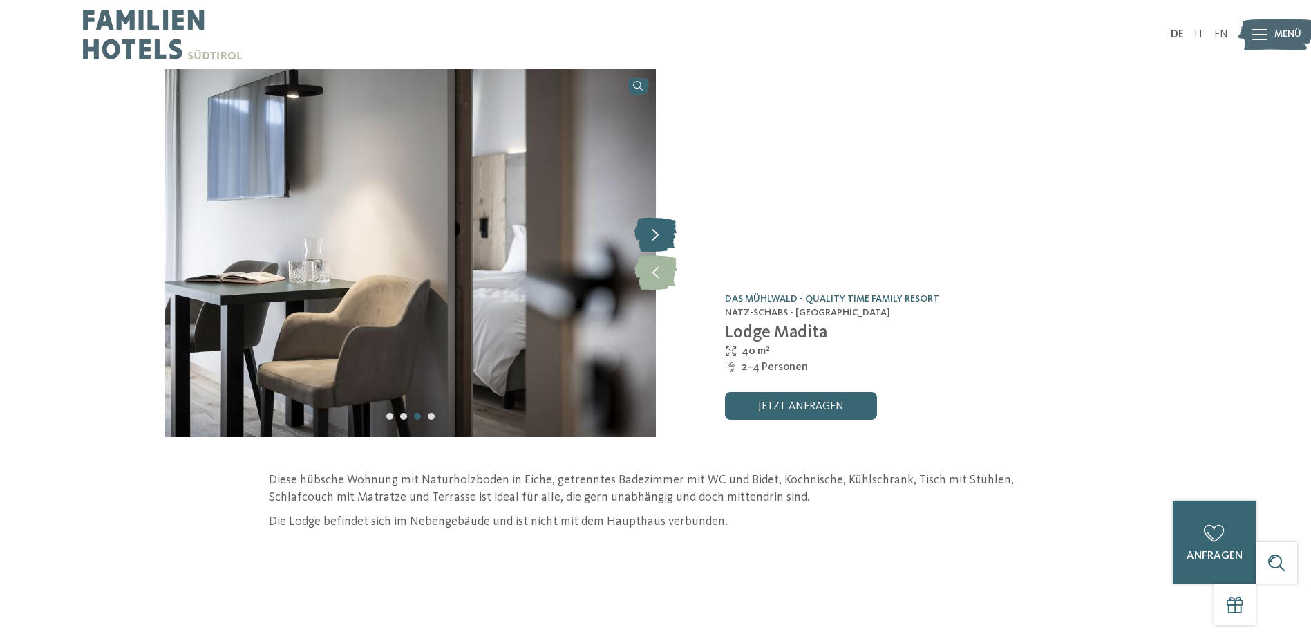
click at [659, 238] on icon at bounding box center [655, 234] width 42 height 35
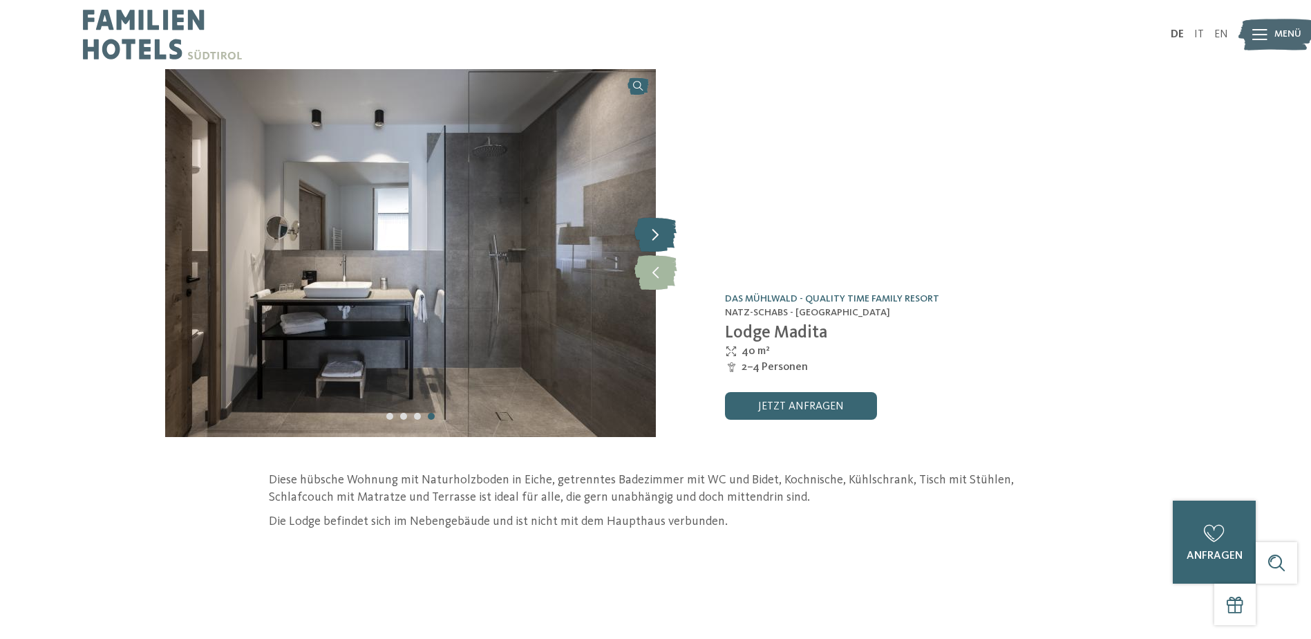
click at [659, 238] on icon at bounding box center [655, 234] width 42 height 35
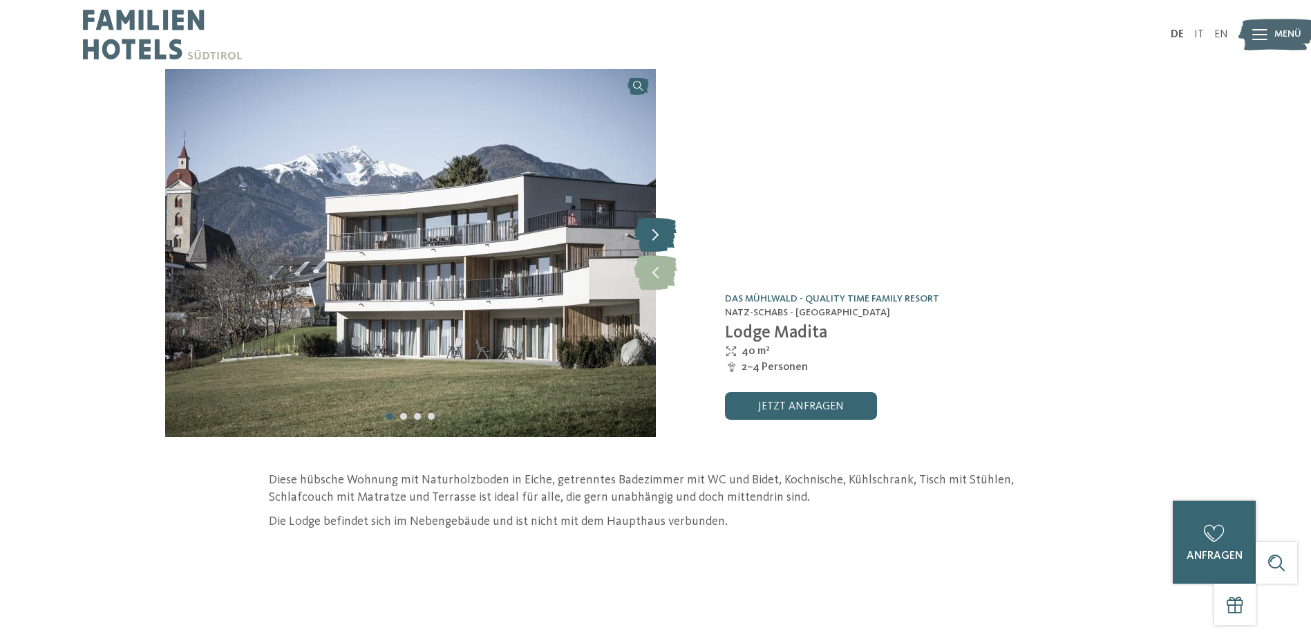
click at [659, 238] on icon at bounding box center [655, 234] width 42 height 35
